Goal: Find specific page/section: Find specific page/section

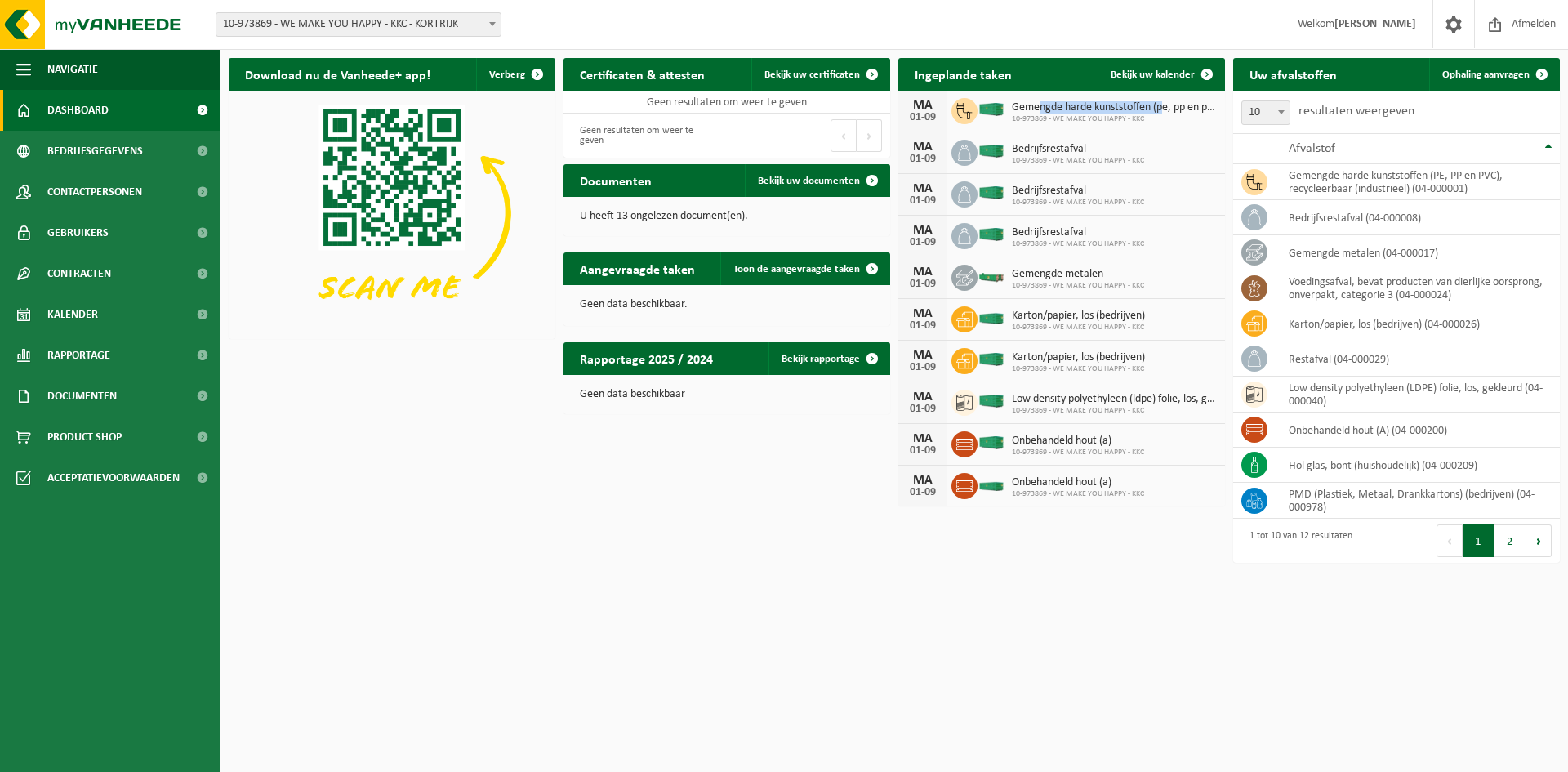
drag, startPoint x: 1038, startPoint y: 109, endPoint x: 1163, endPoint y: 108, distance: 125.0
click at [1163, 108] on span "Gemengde harde kunststoffen (pe, pp en pvc), recycleerbaar (industrieel)" at bounding box center [1114, 108] width 205 height 13
click at [1497, 543] on button "2" at bounding box center [1511, 540] width 32 height 33
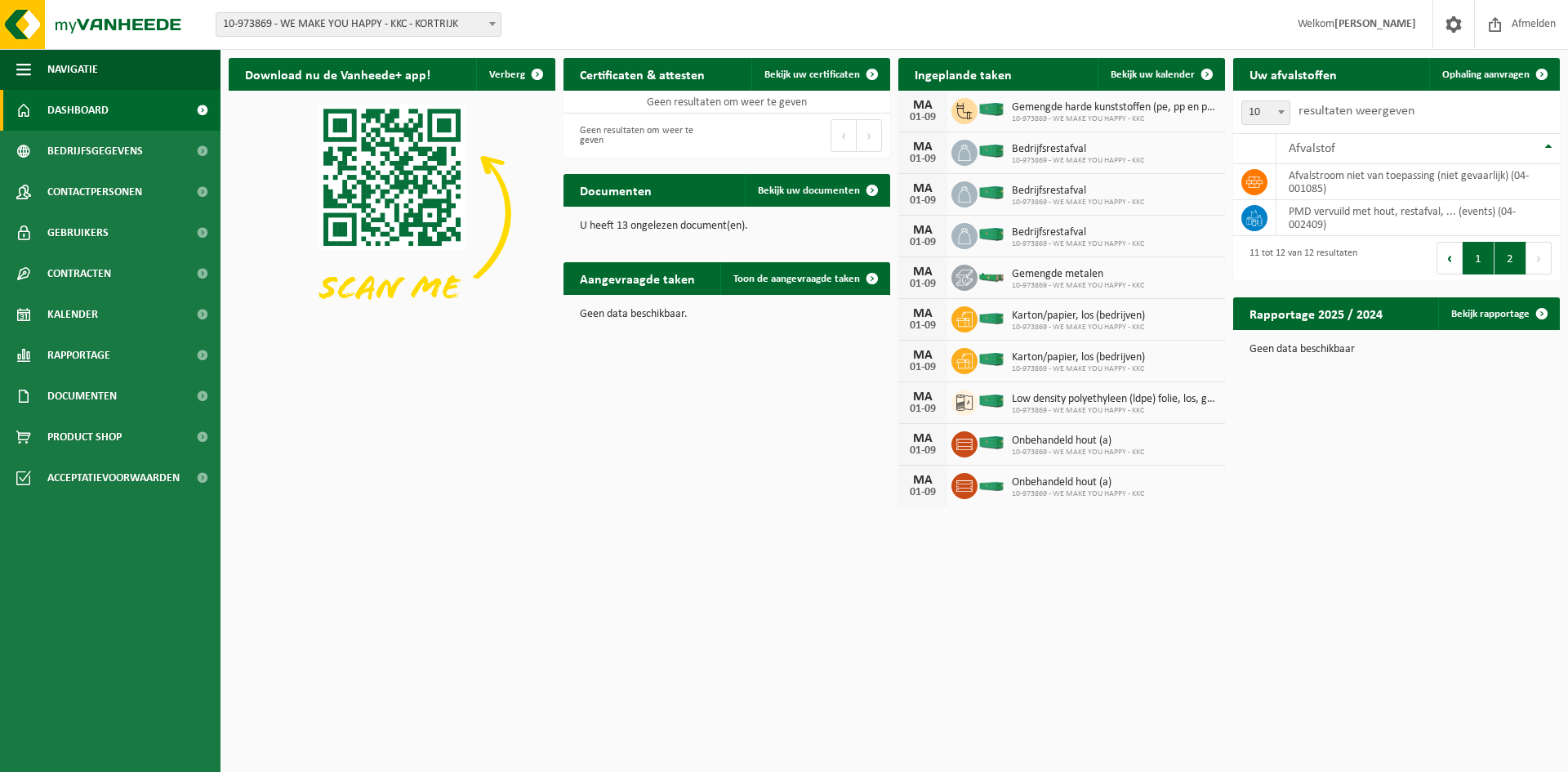
click at [1474, 258] on button "1" at bounding box center [1479, 258] width 32 height 33
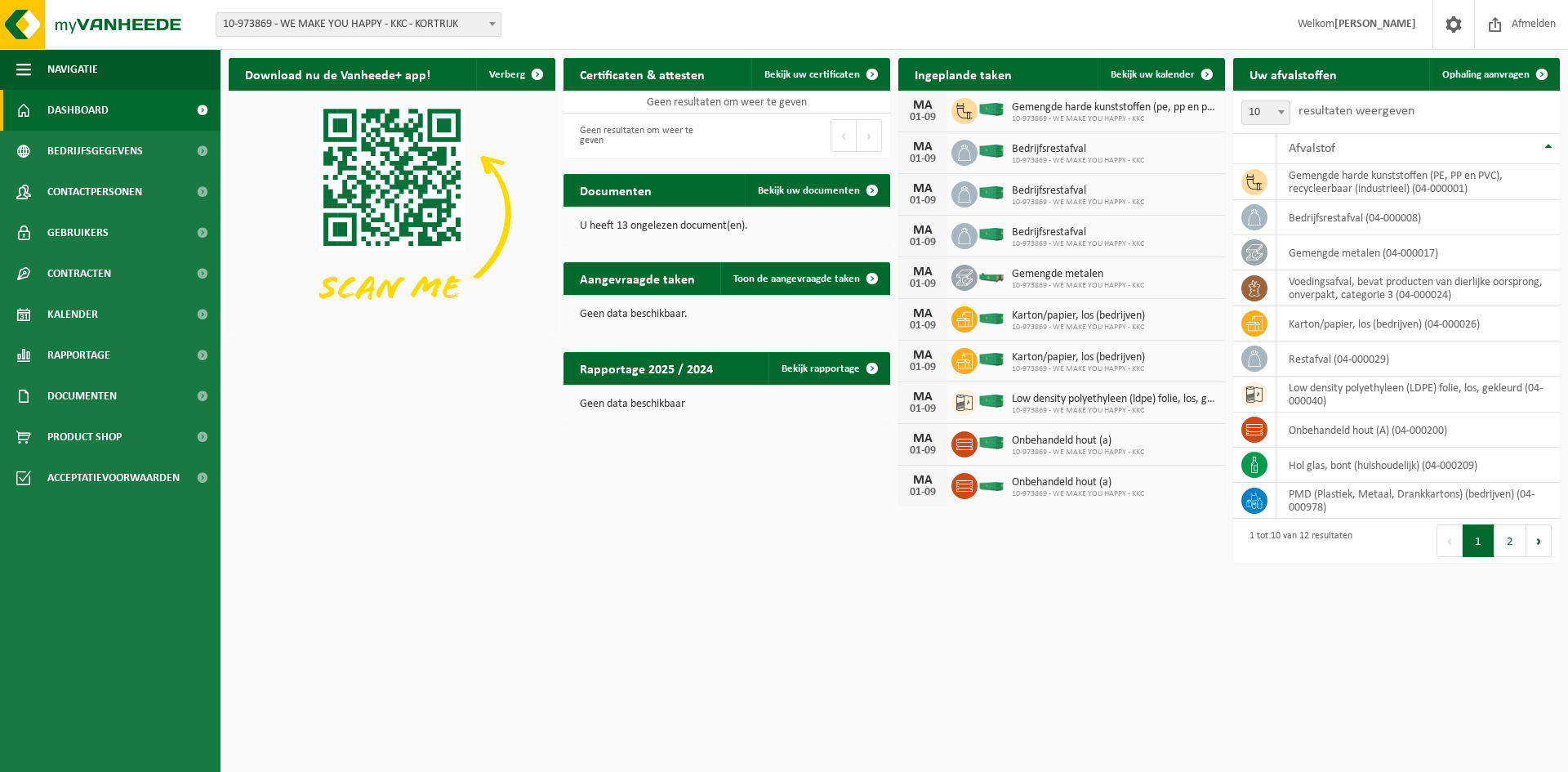
click at [604, 466] on div "Download nu de Vanheede+ app! Verberg Certificaten & attesten Bekijk uw certifi…" at bounding box center [895, 310] width 1339 height 521
click at [1129, 71] on span "Bekijk uw kalender" at bounding box center [1152, 75] width 84 height 11
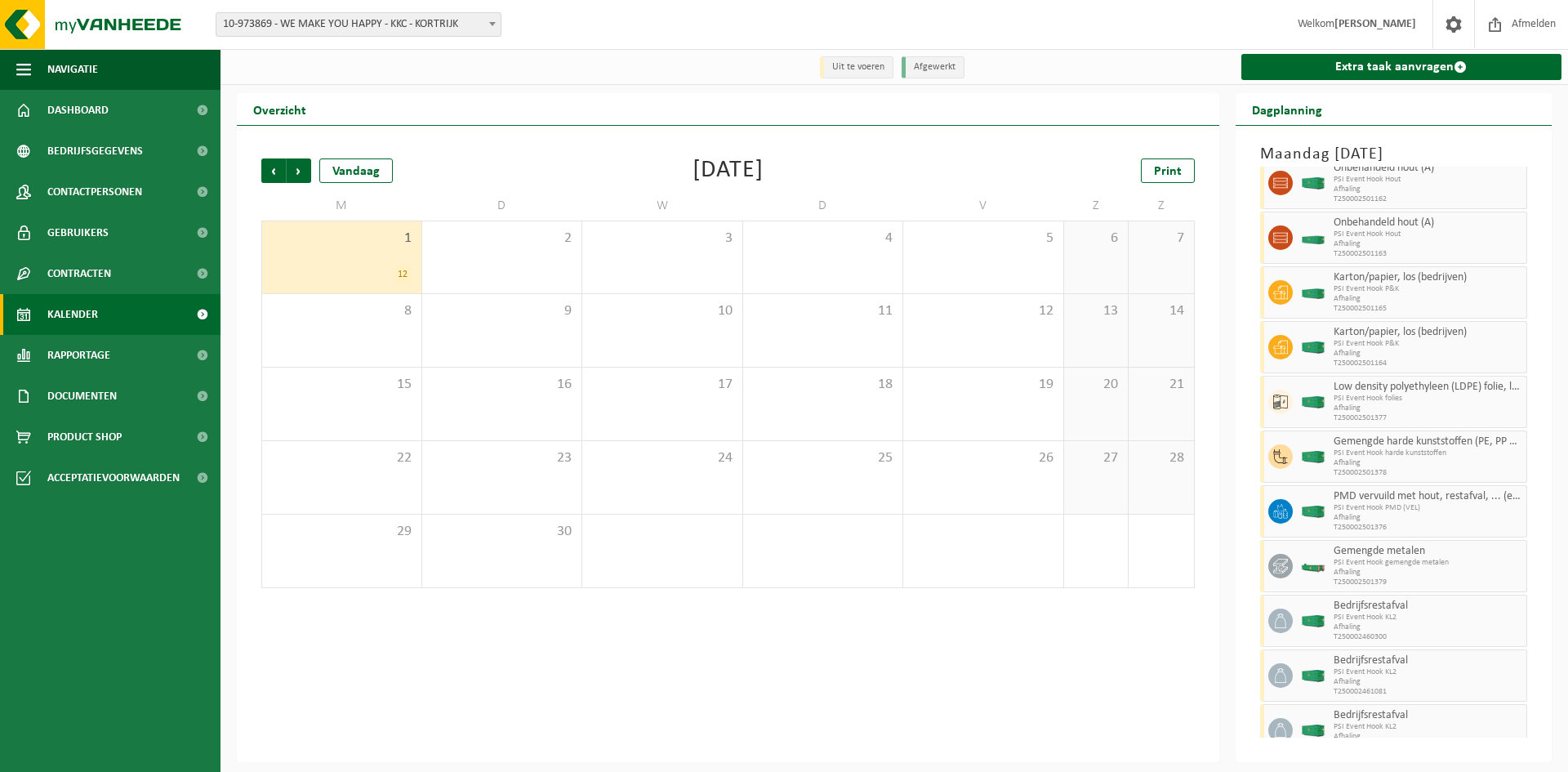
scroll to position [110, 0]
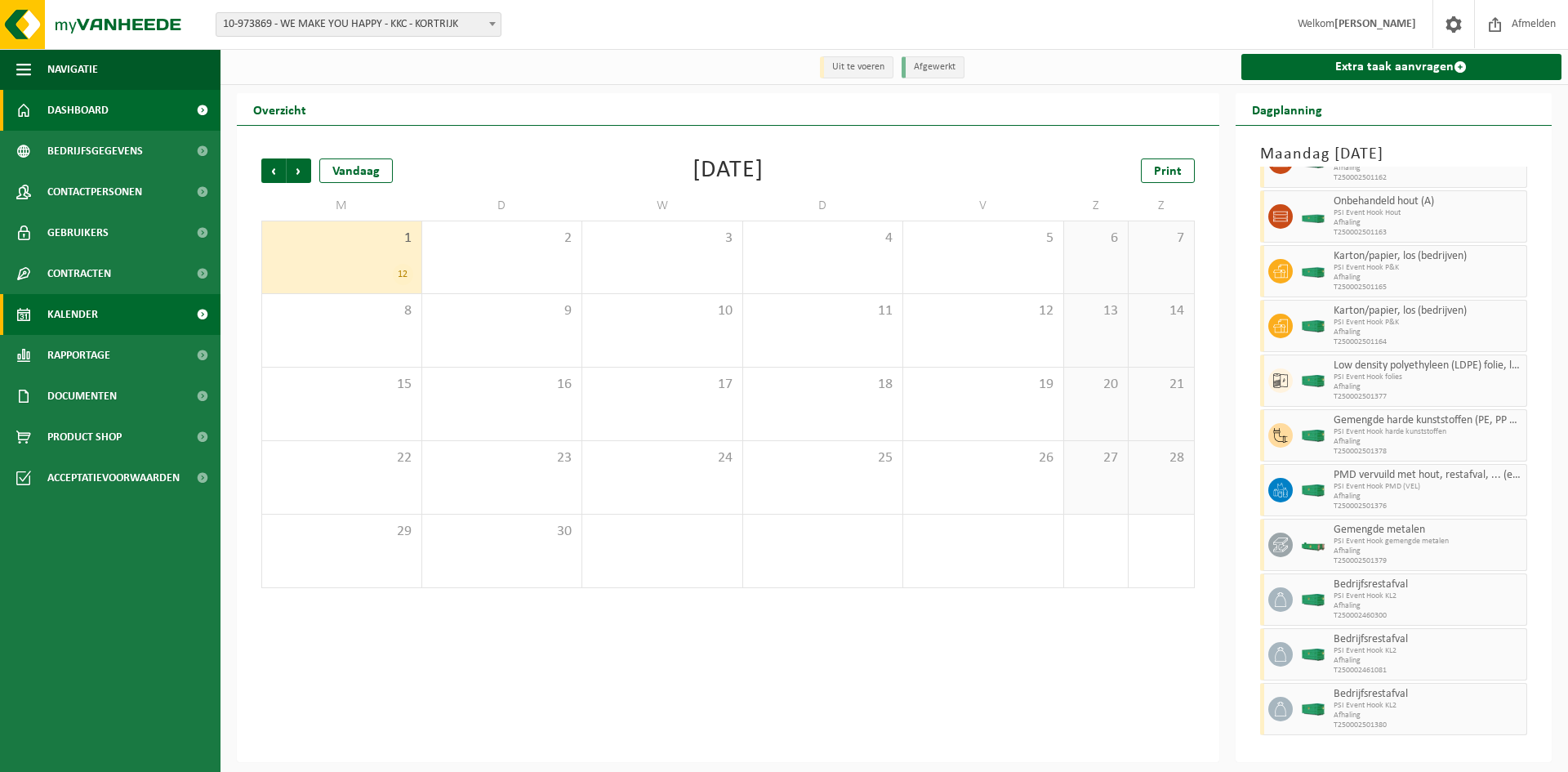
click at [86, 110] on span "Dashboard" at bounding box center [78, 110] width 61 height 41
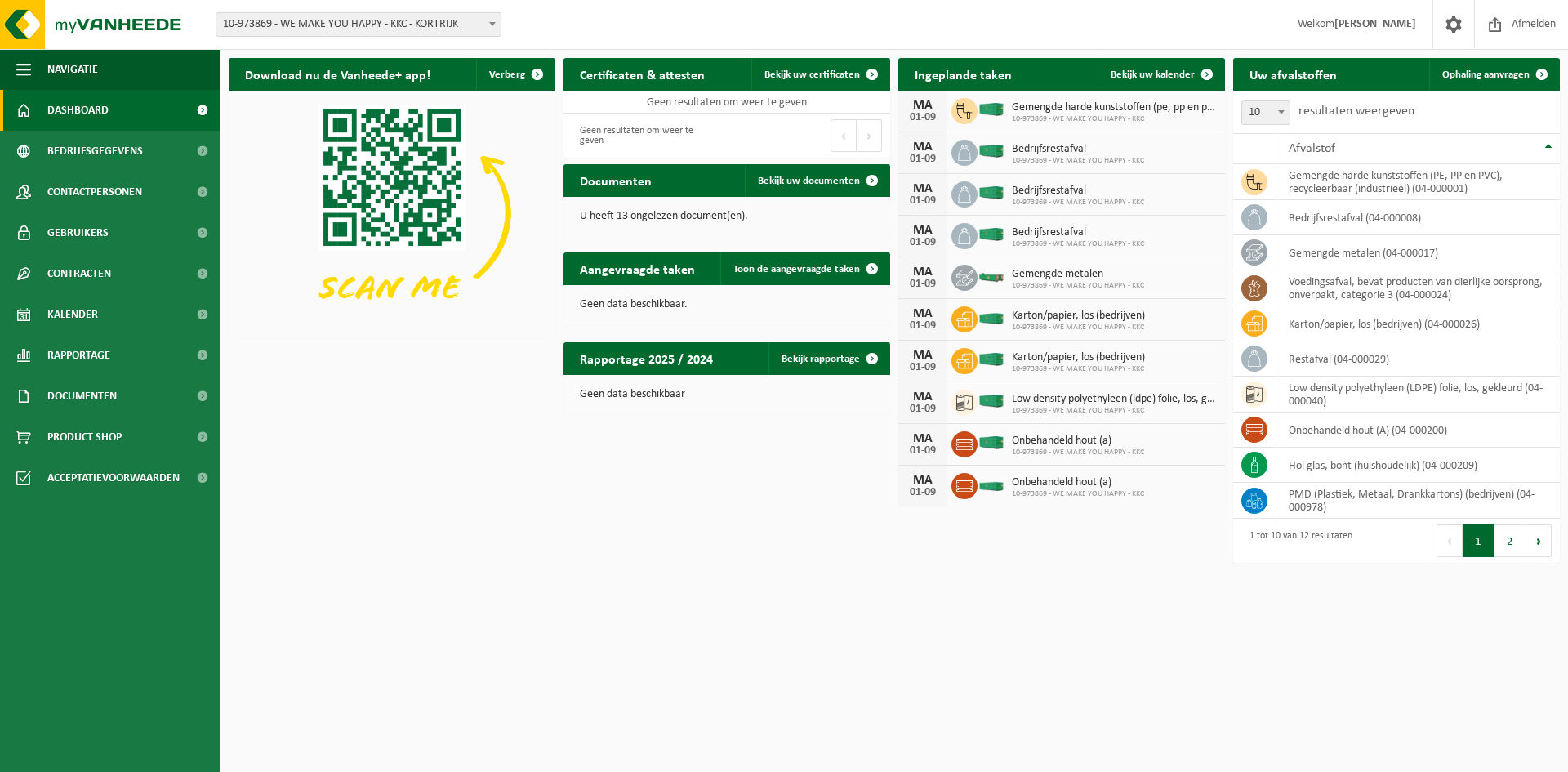
click at [528, 506] on div "Download nu de Vanheede+ app! Verberg Certificaten & attesten Bekijk uw certifi…" at bounding box center [895, 310] width 1339 height 521
